Goal: Task Accomplishment & Management: Manage account settings

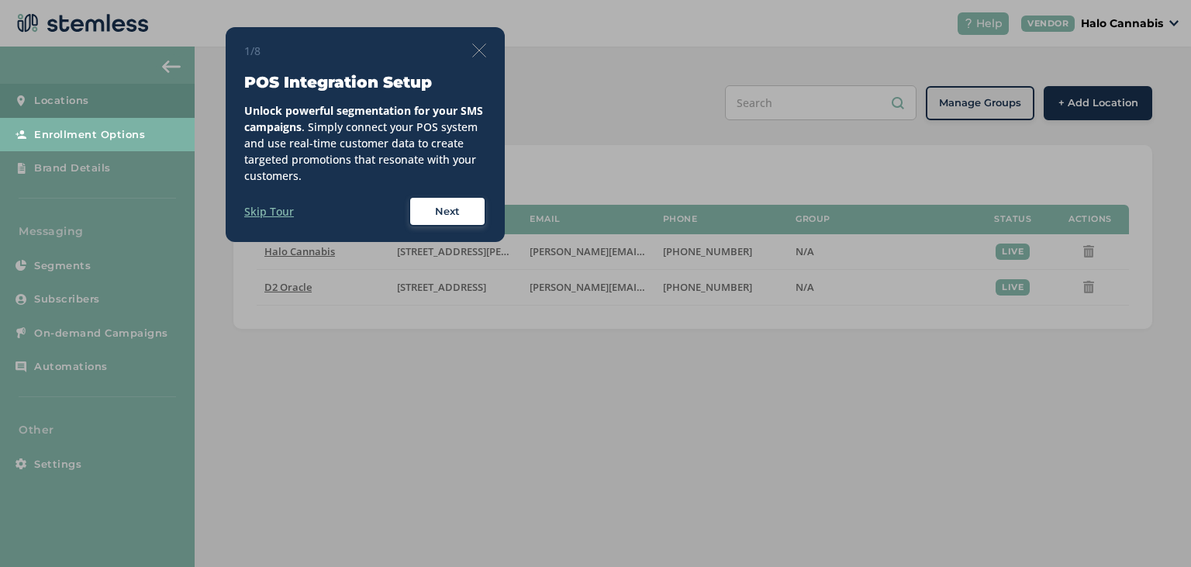
click at [476, 51] on img at bounding box center [479, 50] width 14 height 14
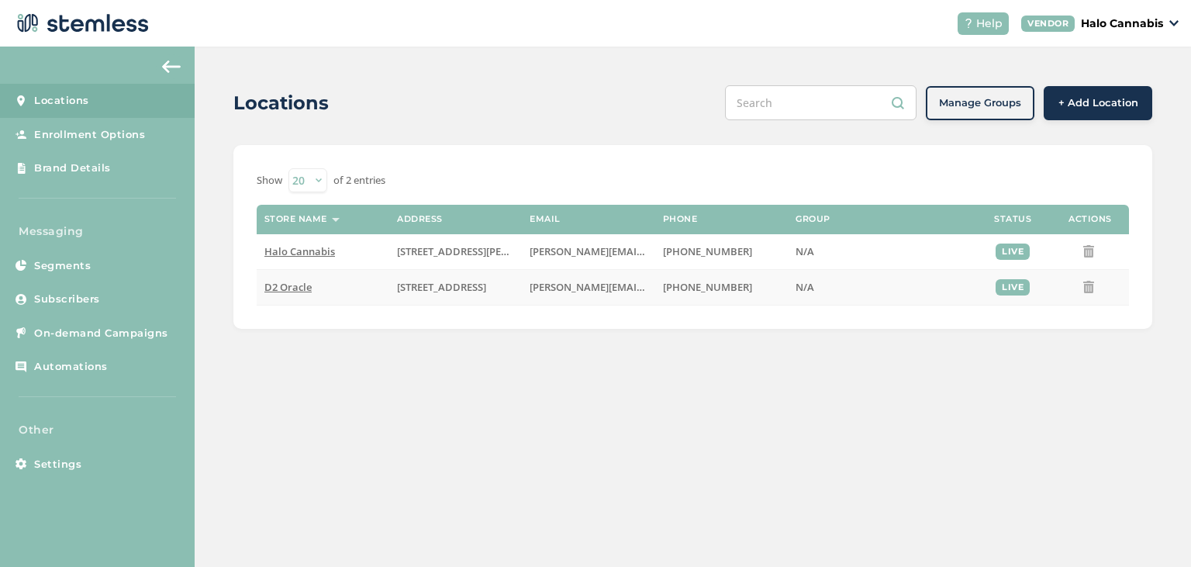
click at [295, 288] on span "D2 Oracle" at bounding box center [287, 287] width 47 height 14
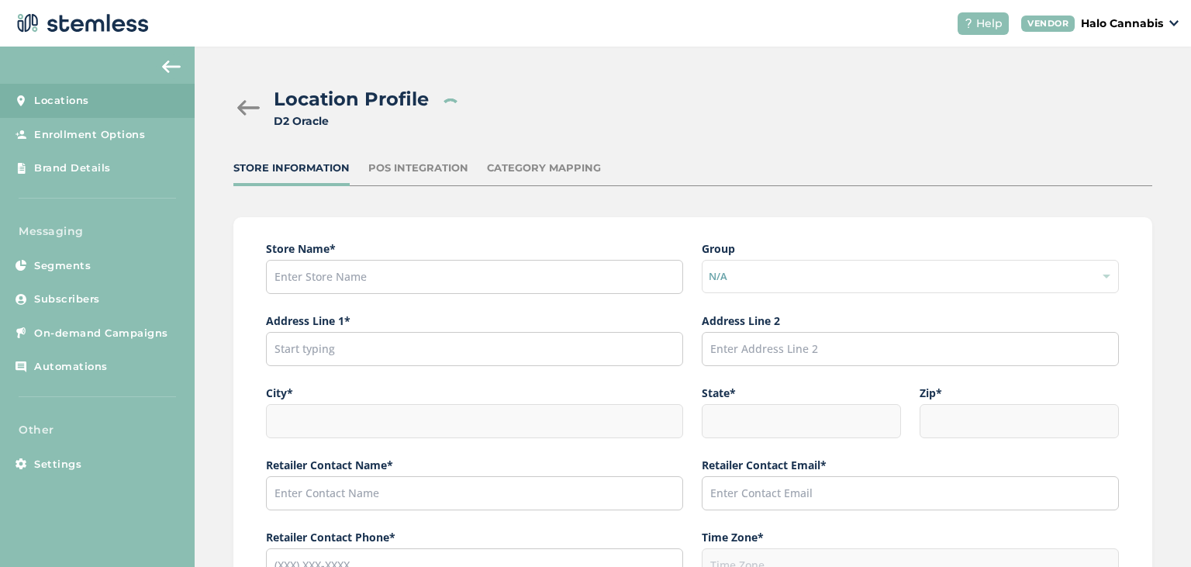
type input "D2 Oracle"
type input "[STREET_ADDRESS]"
type input "[GEOGRAPHIC_DATA]"
type input "AZ"
type input "85705"
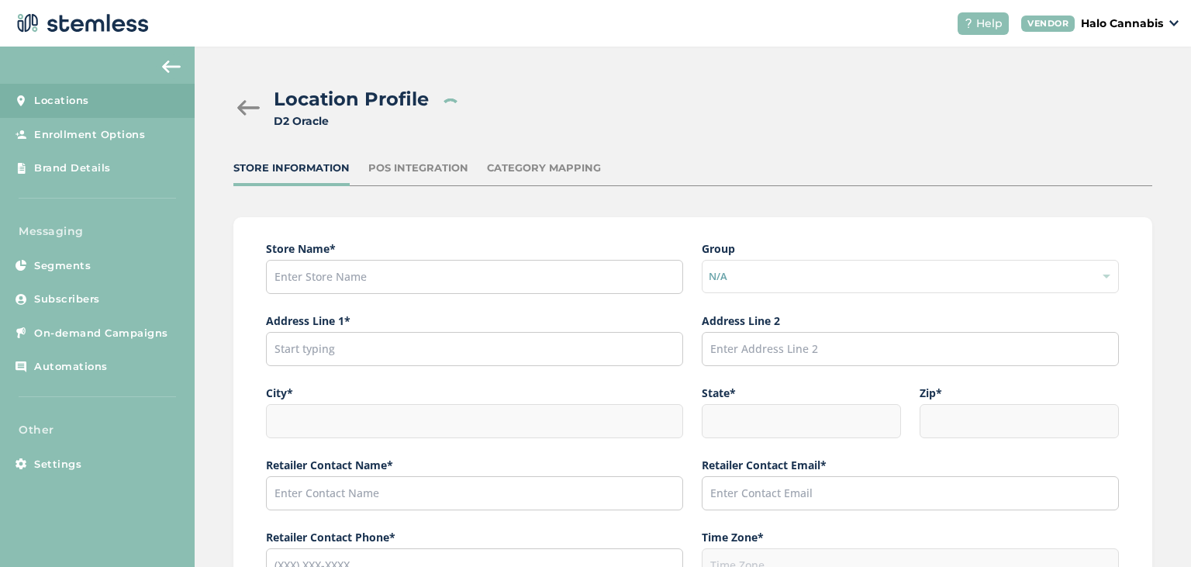
type input "[PERSON_NAME]"
type input "[PERSON_NAME][EMAIL_ADDRESS][PERSON_NAME][DOMAIN_NAME]"
type input "[PHONE_NUMBER]"
type input "America/[GEOGRAPHIC_DATA]"
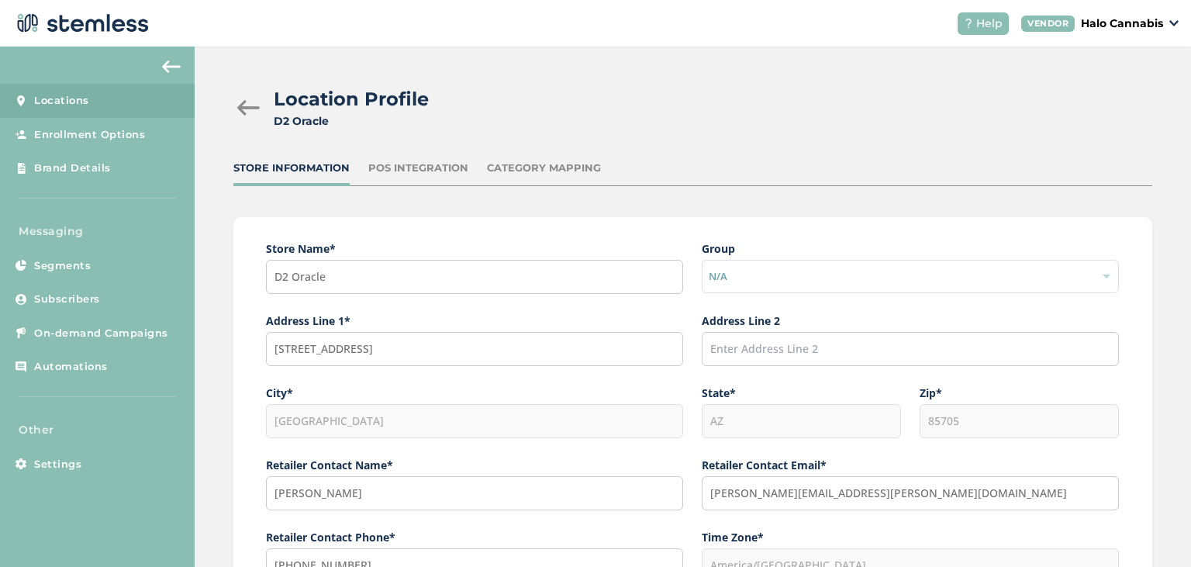
click at [411, 174] on div "POS Integration" at bounding box center [418, 169] width 100 height 16
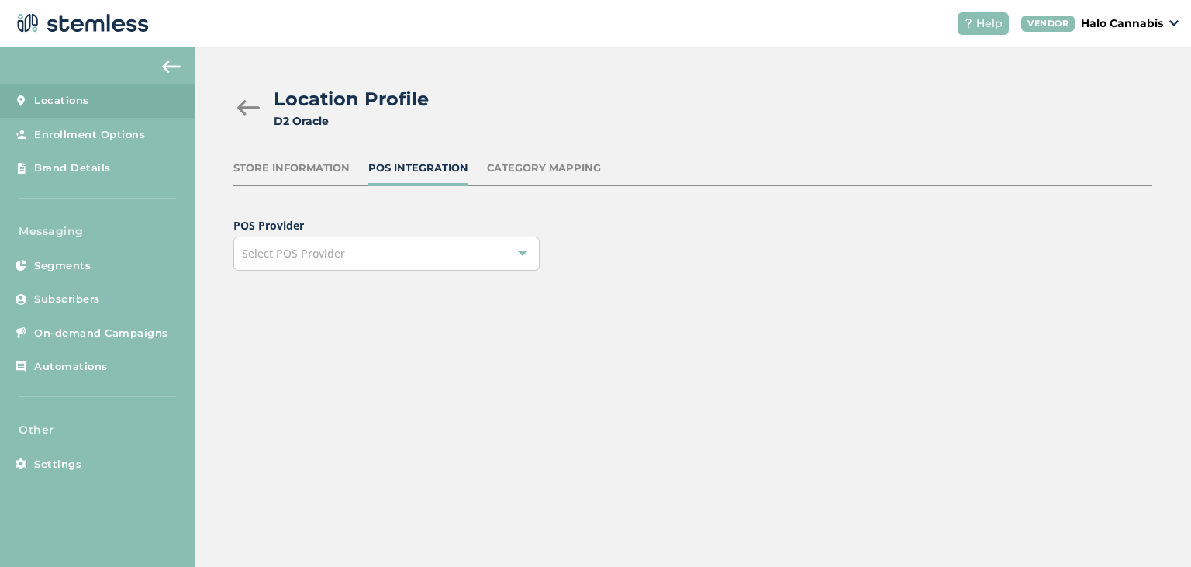
click at [364, 262] on div "Select POS Provider" at bounding box center [386, 253] width 306 height 34
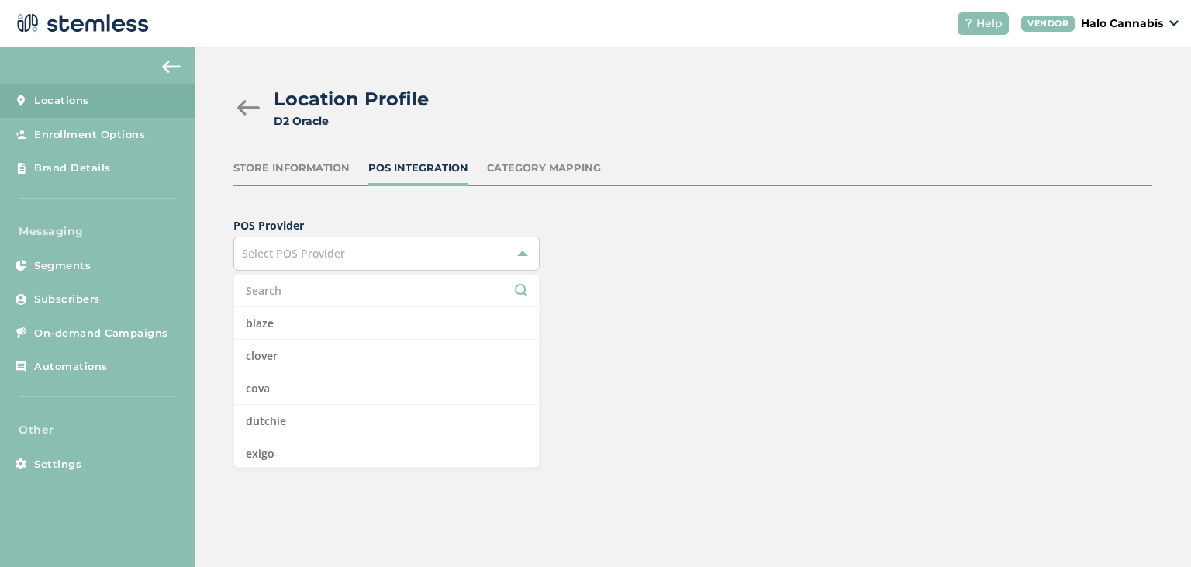
click at [690, 231] on div "POS Provider Select POS Provider blaze clover cova dutchie exigo flowhub flowhu…" at bounding box center [692, 244] width 919 height 54
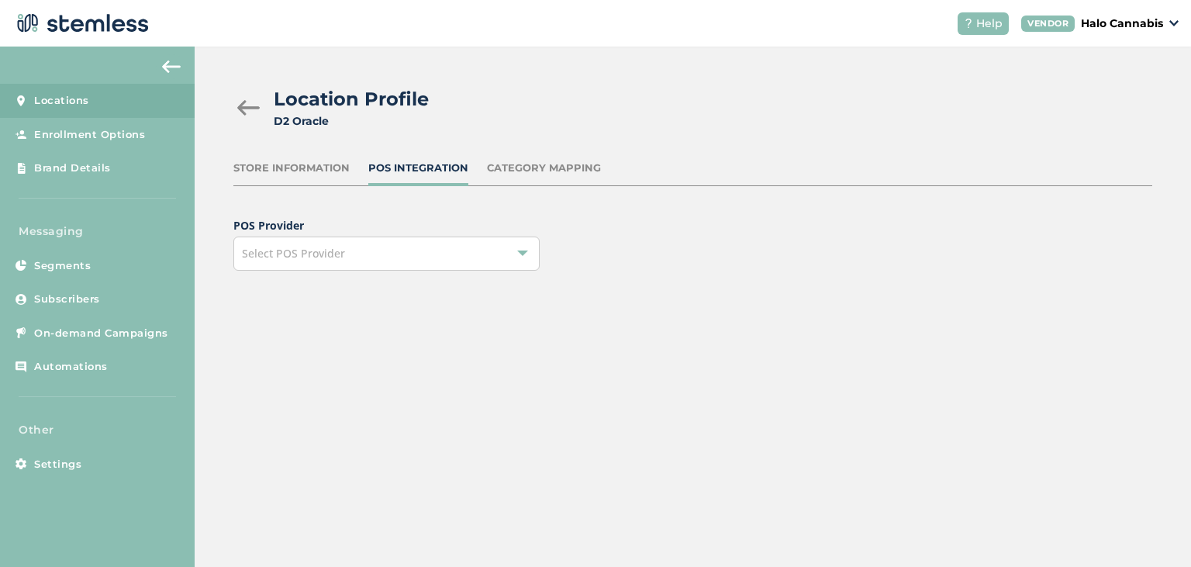
click at [544, 174] on div "Category Mapping" at bounding box center [544, 169] width 114 height 16
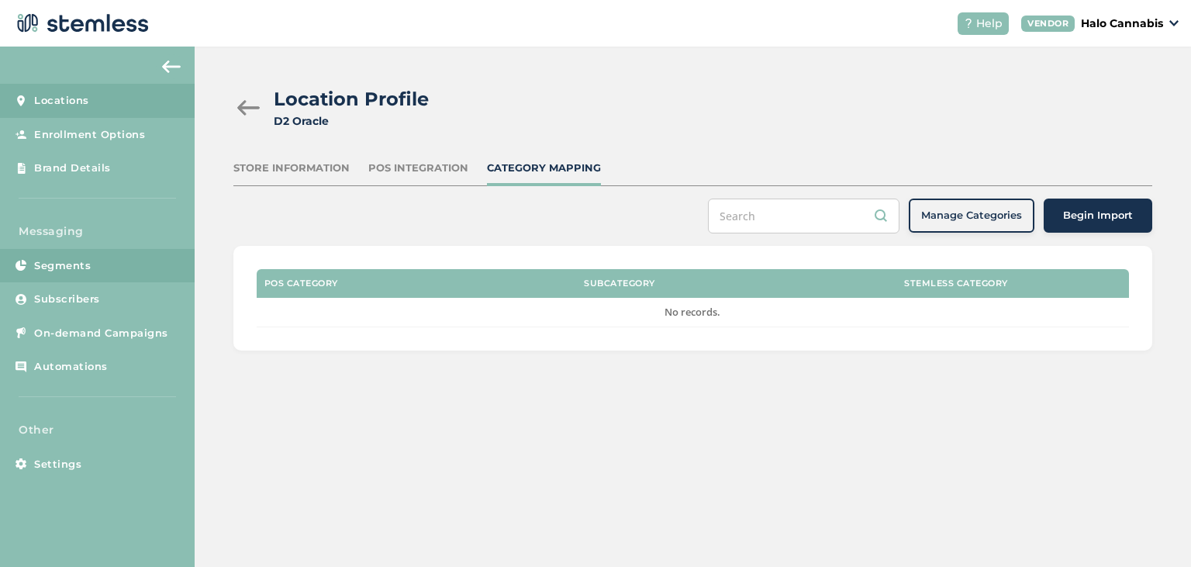
click at [163, 262] on link "Segments" at bounding box center [97, 266] width 195 height 34
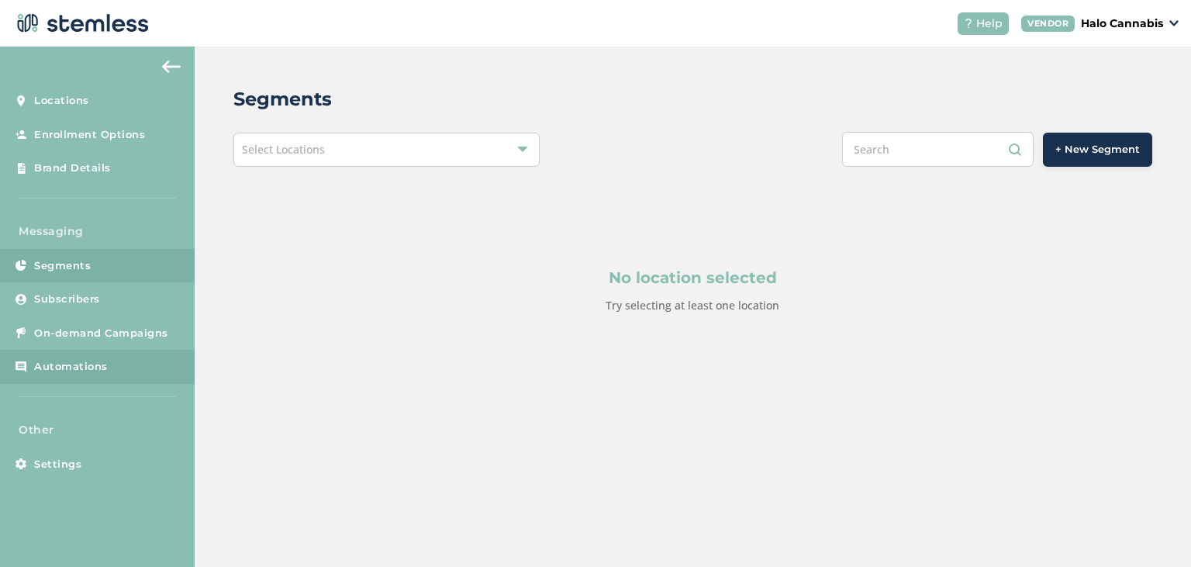
click at [146, 364] on link "Automations" at bounding box center [97, 367] width 195 height 34
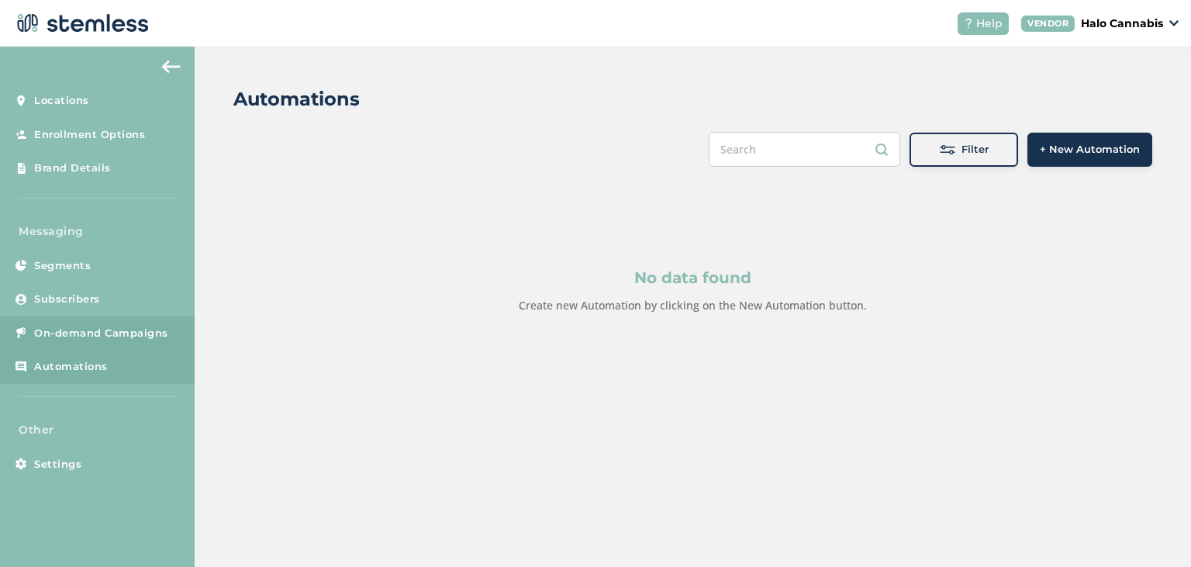
click at [114, 330] on span "On-demand Campaigns" at bounding box center [101, 334] width 134 height 16
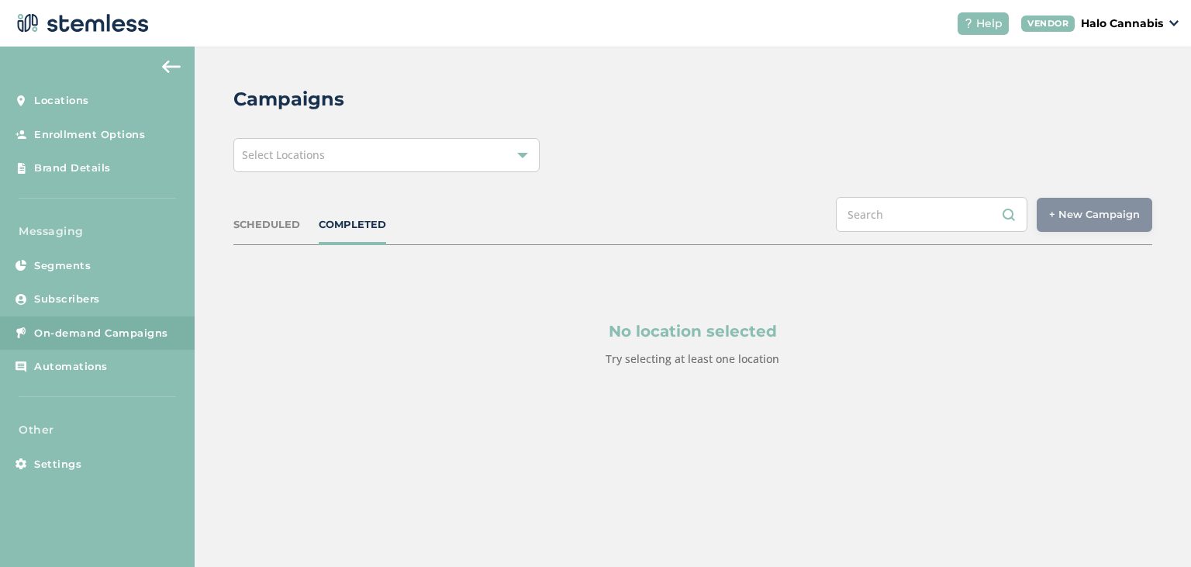
click at [278, 226] on div "SCHEDULED" at bounding box center [266, 225] width 67 height 16
click at [343, 219] on div "COMPLETED" at bounding box center [352, 225] width 67 height 16
click at [356, 160] on div "Select Locations" at bounding box center [386, 155] width 306 height 34
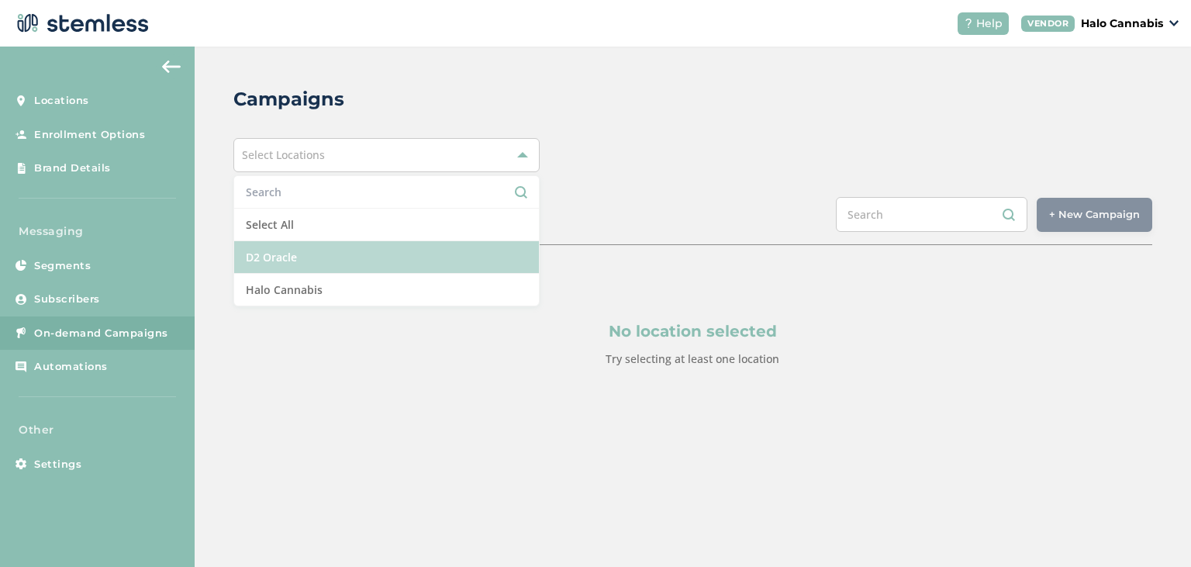
click at [349, 257] on li "D2 Oracle" at bounding box center [386, 257] width 305 height 33
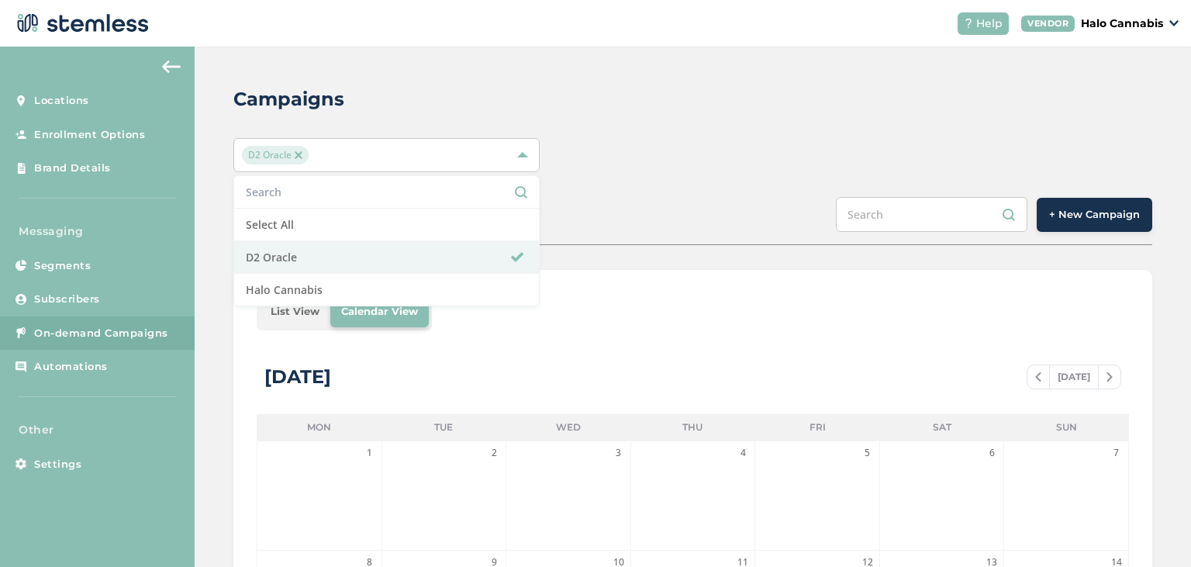
click at [644, 217] on div "SCHEDULED COMPLETED + New Campaign" at bounding box center [692, 221] width 919 height 48
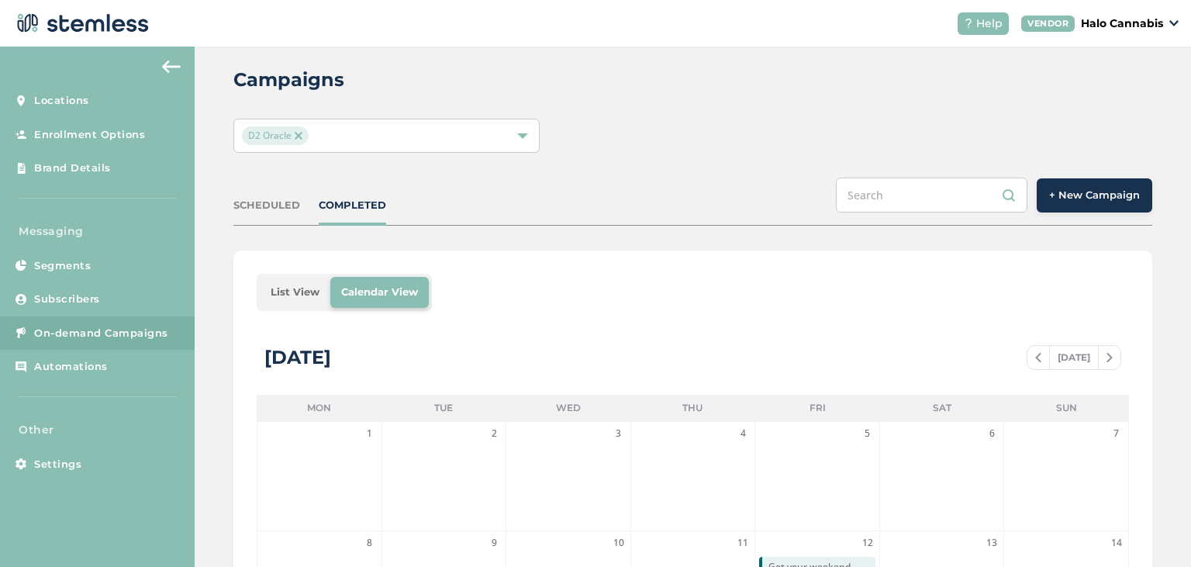
scroll to position [21, 0]
click at [1086, 208] on button "+ New Campaign" at bounding box center [1095, 194] width 116 height 34
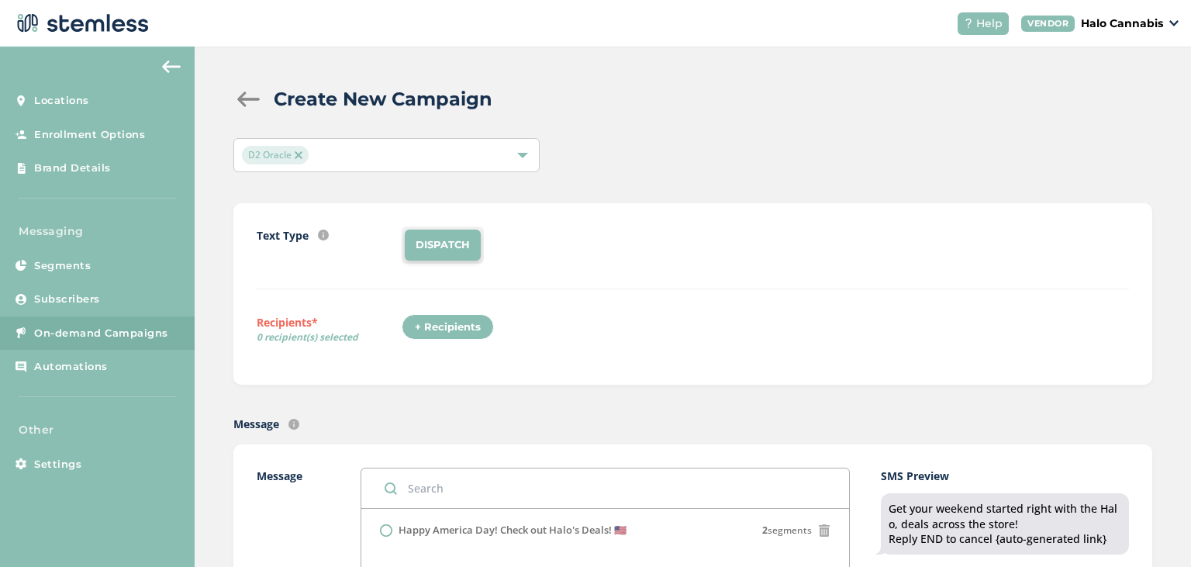
click at [247, 97] on div at bounding box center [248, 99] width 31 height 16
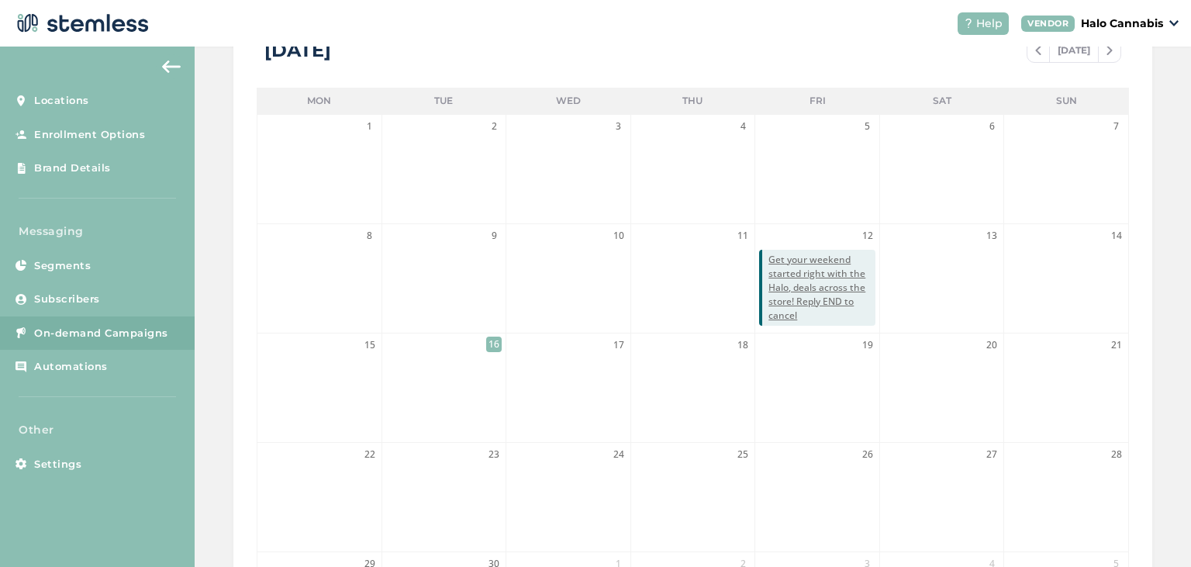
scroll to position [383, 0]
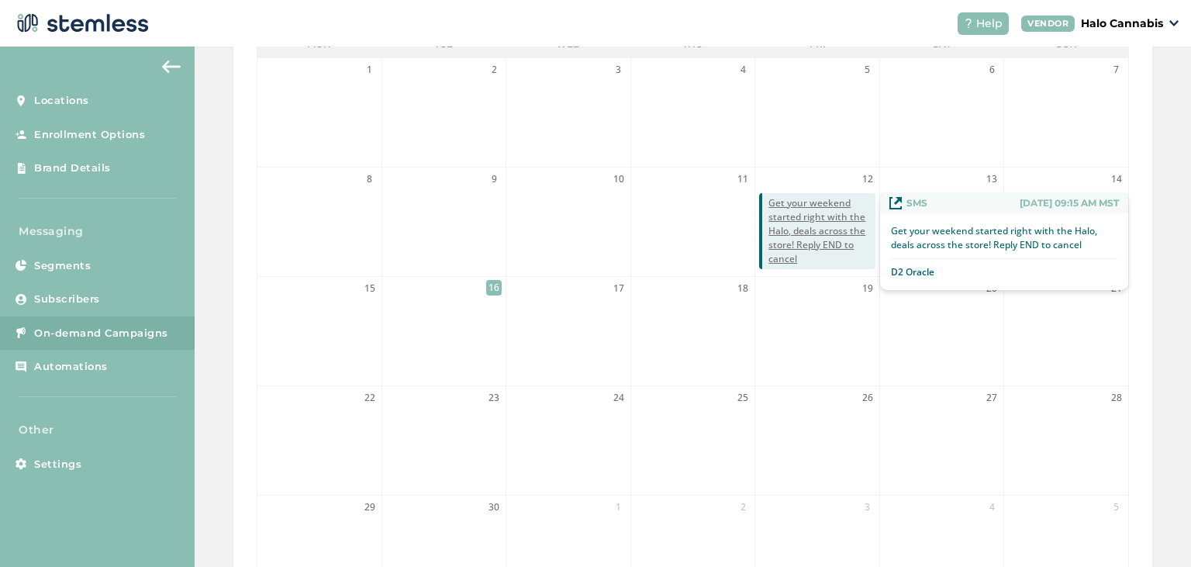
click at [831, 232] on span "Get your weekend started right with the Halo, deals across the store! Reply END…" at bounding box center [821, 231] width 107 height 70
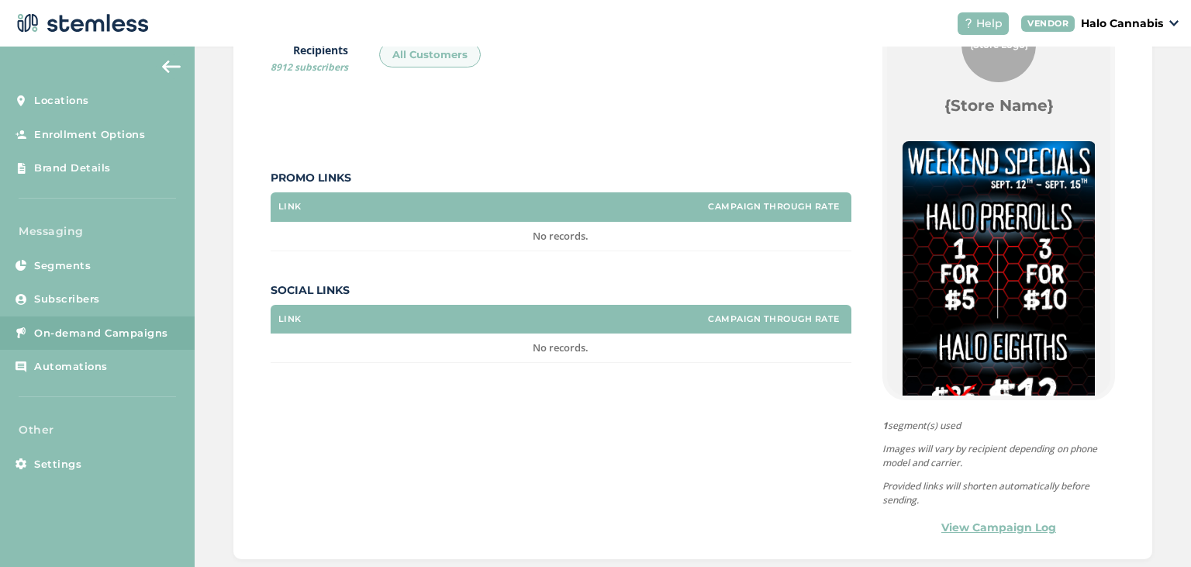
scroll to position [388, 0]
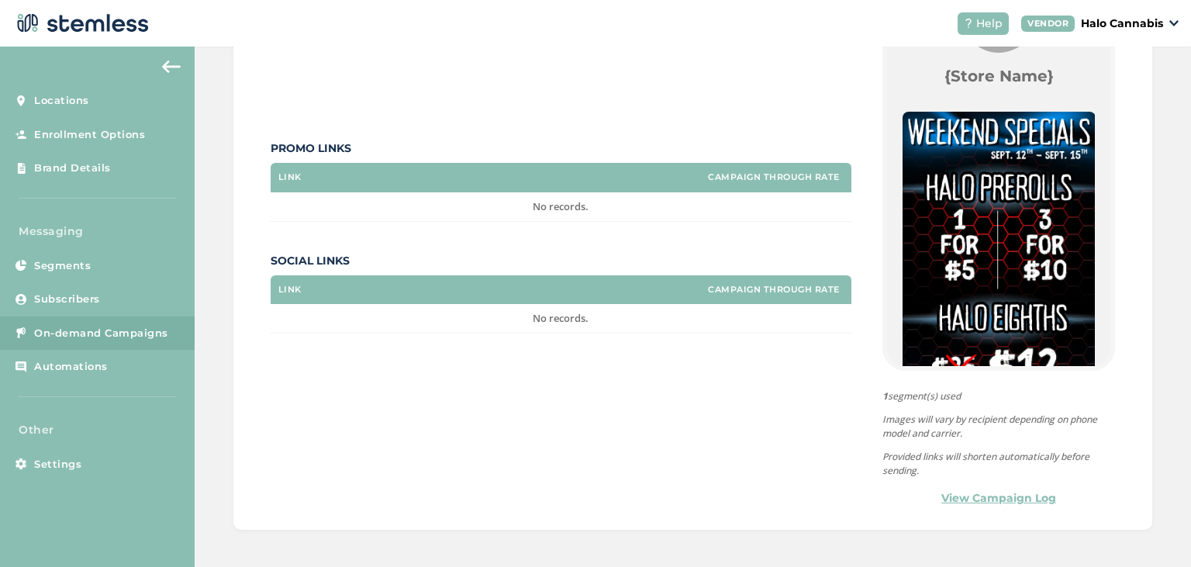
click at [1003, 499] on link "View Campaign Log" at bounding box center [998, 498] width 115 height 16
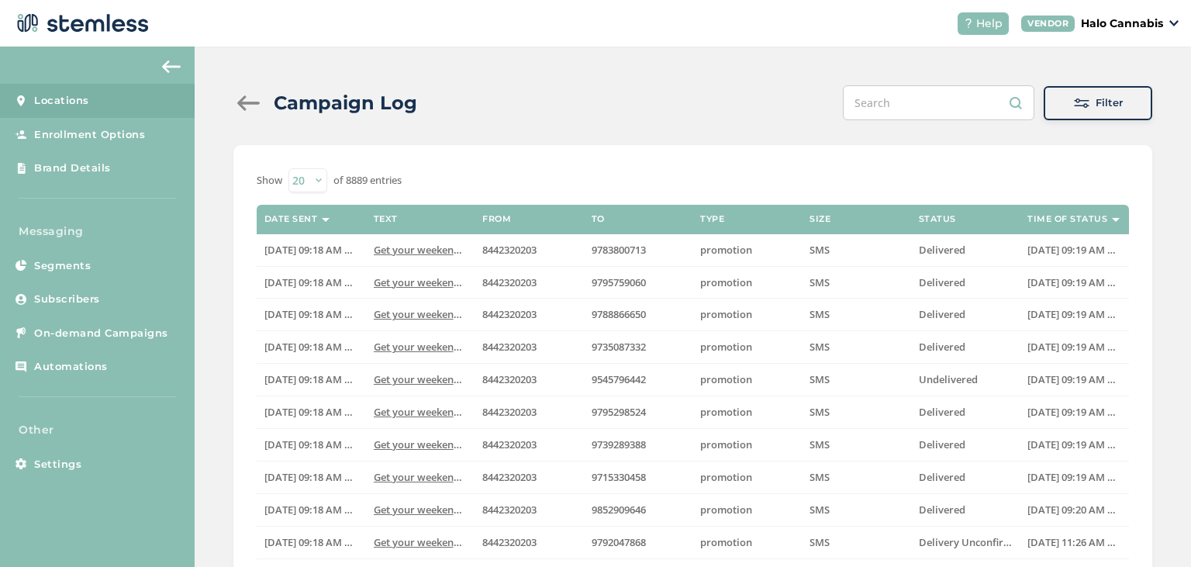
click at [73, 108] on span "Locations" at bounding box center [61, 101] width 55 height 16
